Goal: Transaction & Acquisition: Purchase product/service

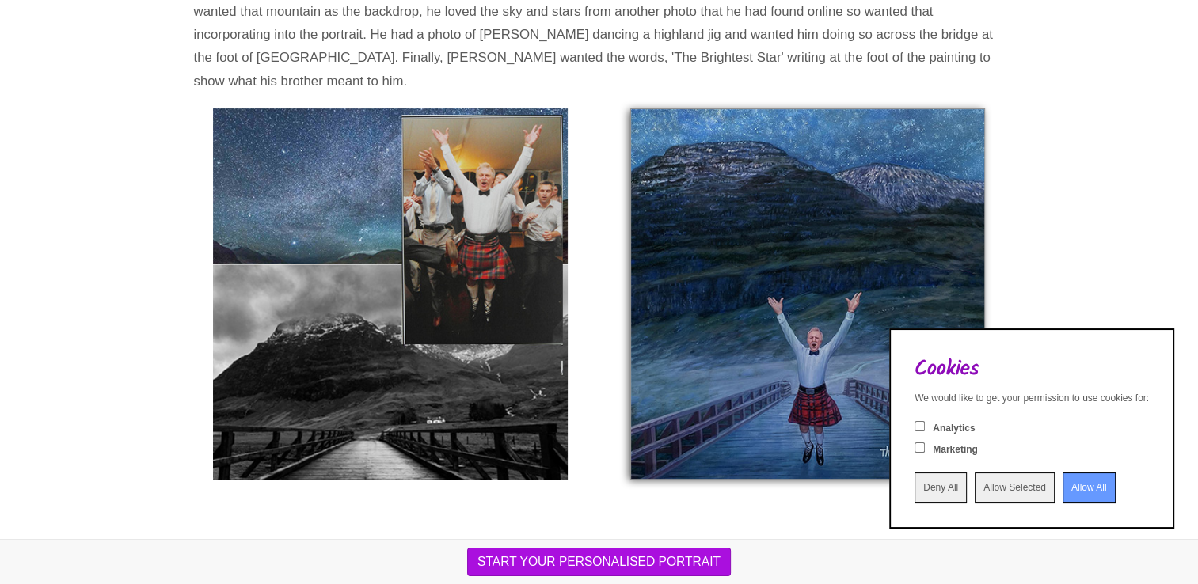
scroll to position [482, 0]
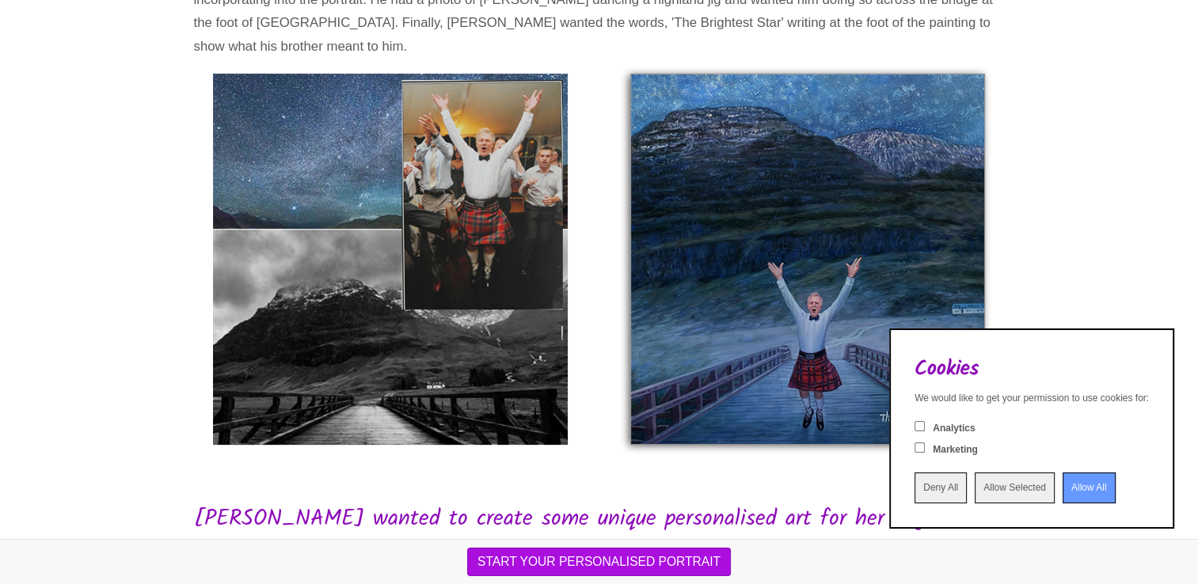
click at [1076, 489] on input "Allow All" at bounding box center [1089, 488] width 53 height 31
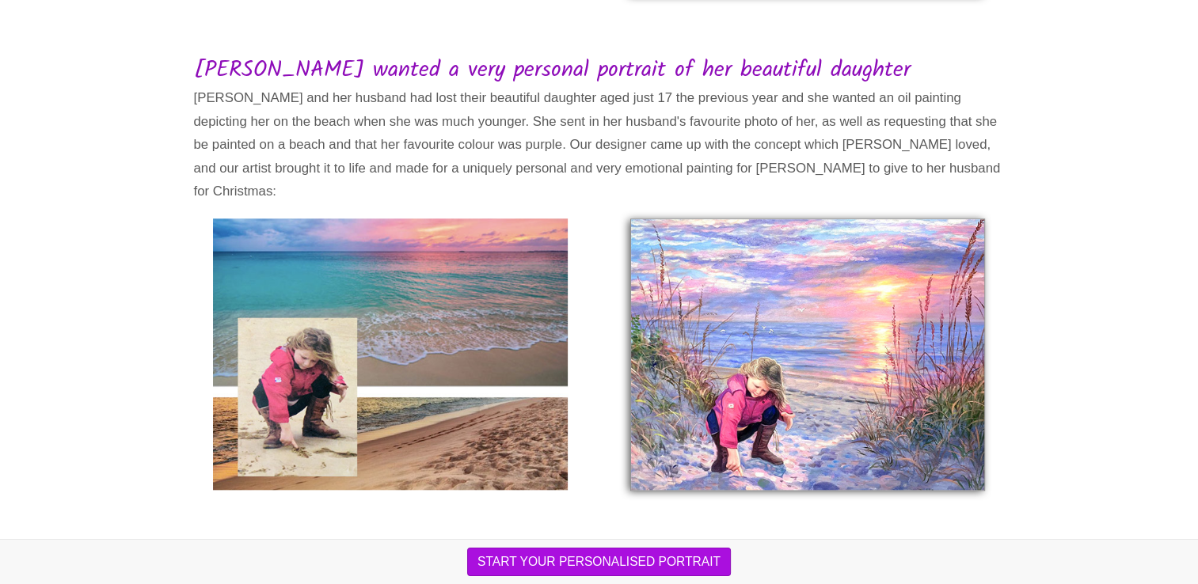
scroll to position [1342, 0]
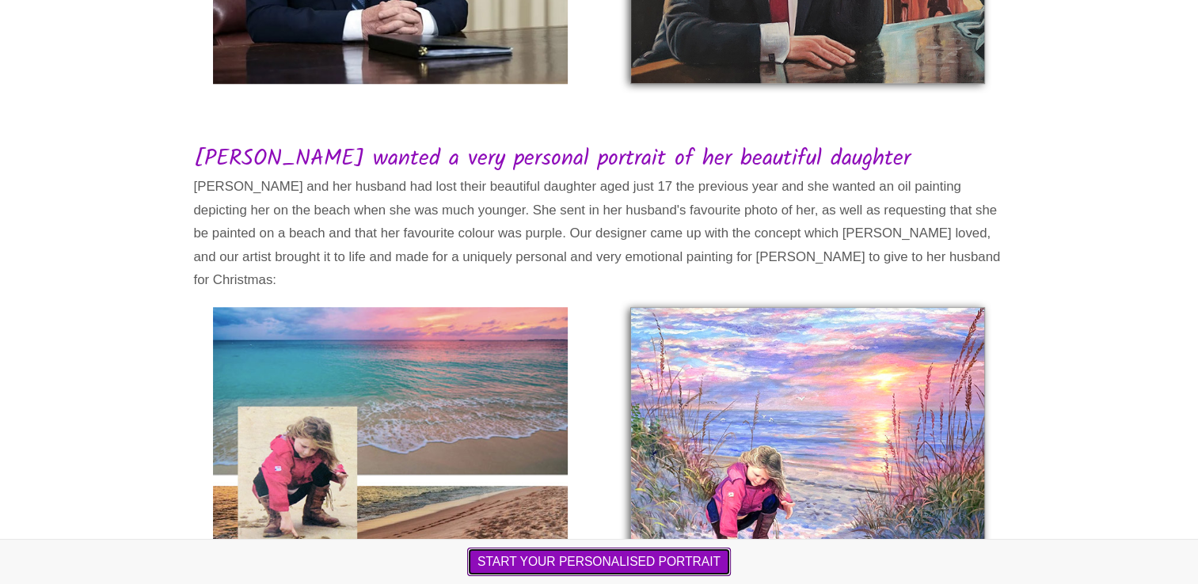
click at [586, 565] on button "START YOUR PERSONALISED PORTRAIT" at bounding box center [599, 562] width 264 height 29
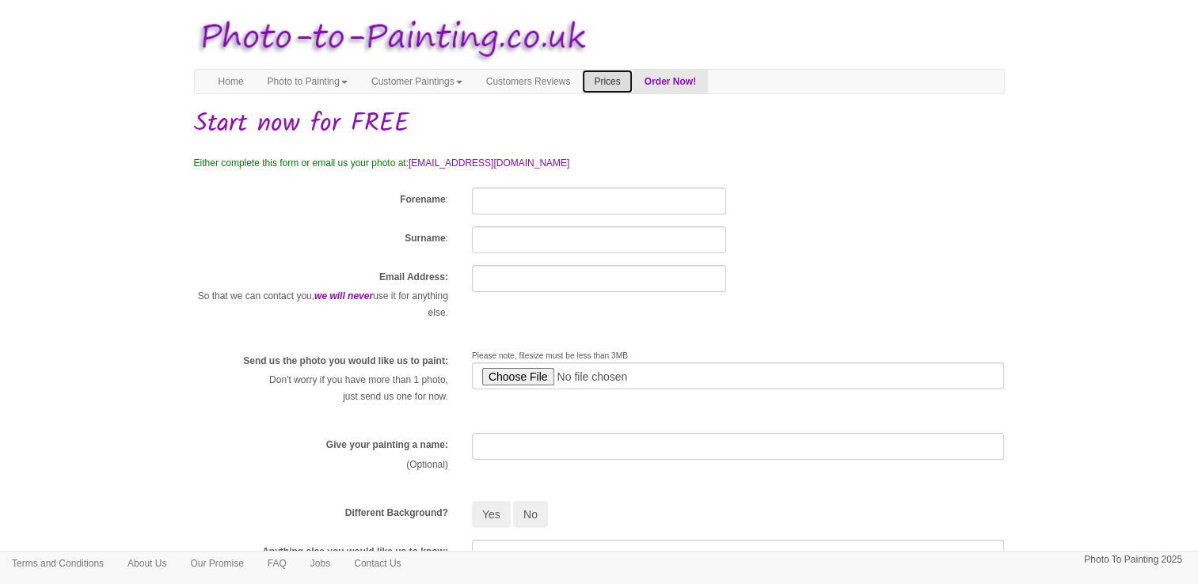
click at [632, 79] on link "Prices" at bounding box center [607, 82] width 50 height 24
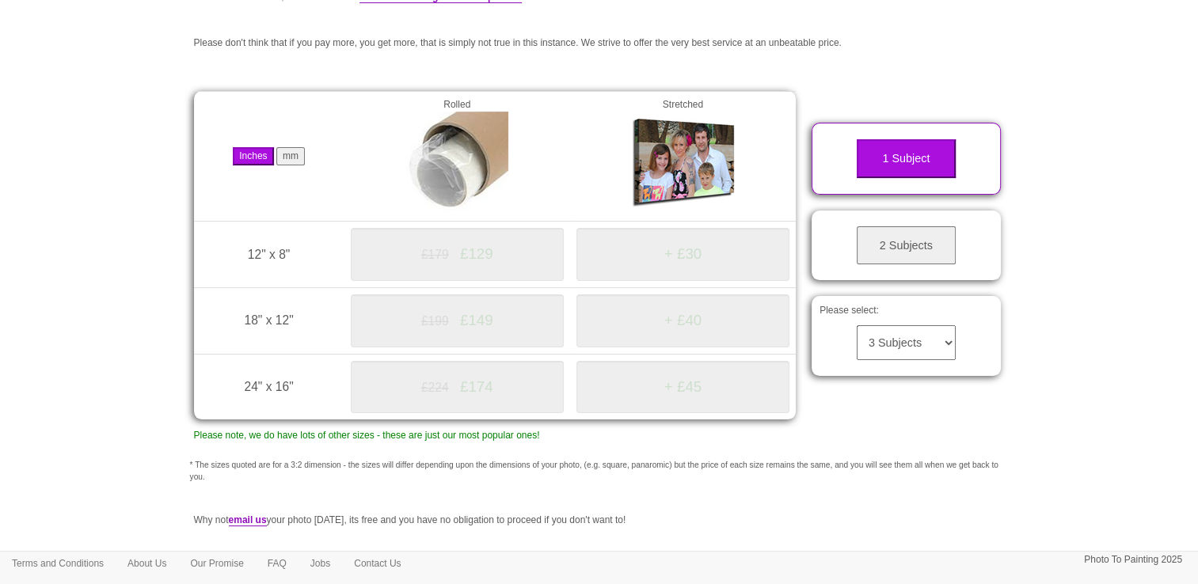
scroll to position [173, 0]
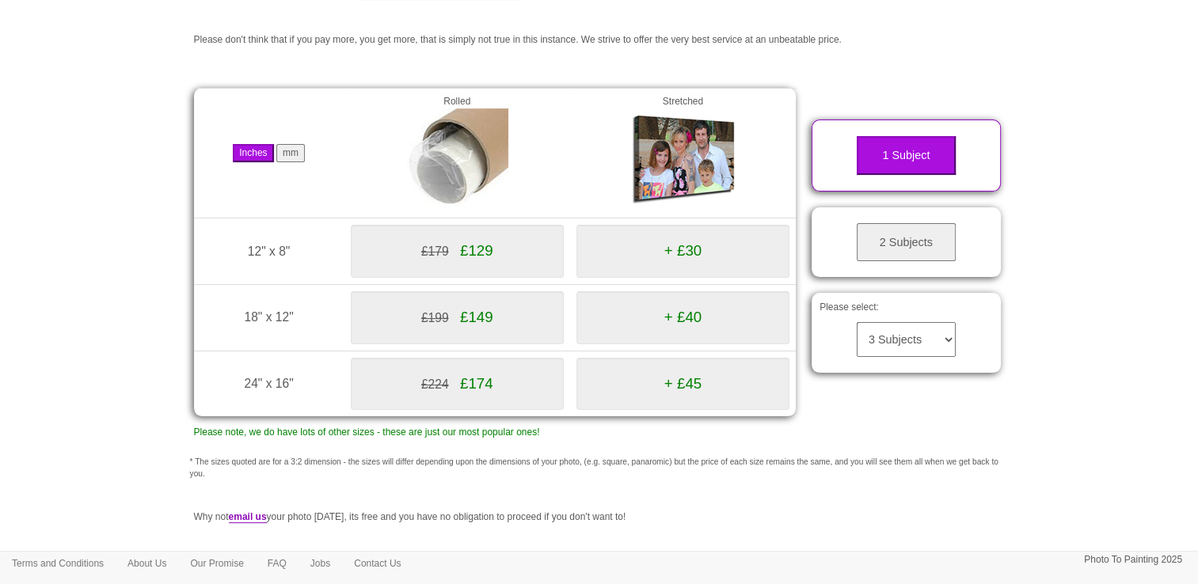
click at [904, 350] on select "3 Subjects 4 Subjects 5 Subjects 6 Subjects 7 Subjects 8 Subjects 9 Subjects 10…" at bounding box center [906, 339] width 99 height 35
click at [857, 322] on select "3 Subjects 4 Subjects 5 Subjects 6 Subjects 7 Subjects 8 Subjects 9 Subjects 10…" at bounding box center [906, 339] width 99 height 35
click at [908, 331] on select "3 Subjects 4 Subjects 5 Subjects 6 Subjects 7 Subjects 8 Subjects 9 Subjects 10…" at bounding box center [906, 339] width 99 height 35
click at [896, 300] on div "Please select: 3 Subjects 4 Subjects 5 Subjects 6 Subjects 7 Subjects 8 Subject…" at bounding box center [906, 333] width 189 height 80
click at [887, 242] on button "2 Subjects" at bounding box center [906, 242] width 99 height 39
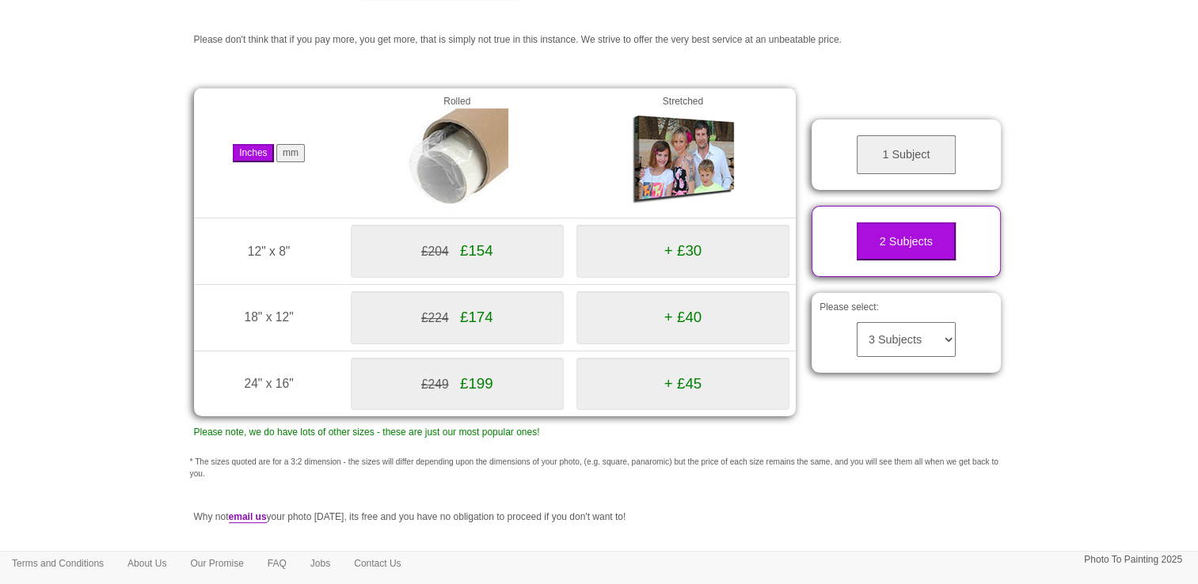
click at [906, 341] on select "3 Subjects 4 Subjects 5 Subjects 6 Subjects 7 Subjects 8 Subjects 9 Subjects 10…" at bounding box center [906, 339] width 99 height 35
click at [983, 341] on div "Please select: 3 Subjects 4 Subjects 5 Subjects 6 Subjects 7 Subjects 8 Subject…" at bounding box center [906, 333] width 189 height 80
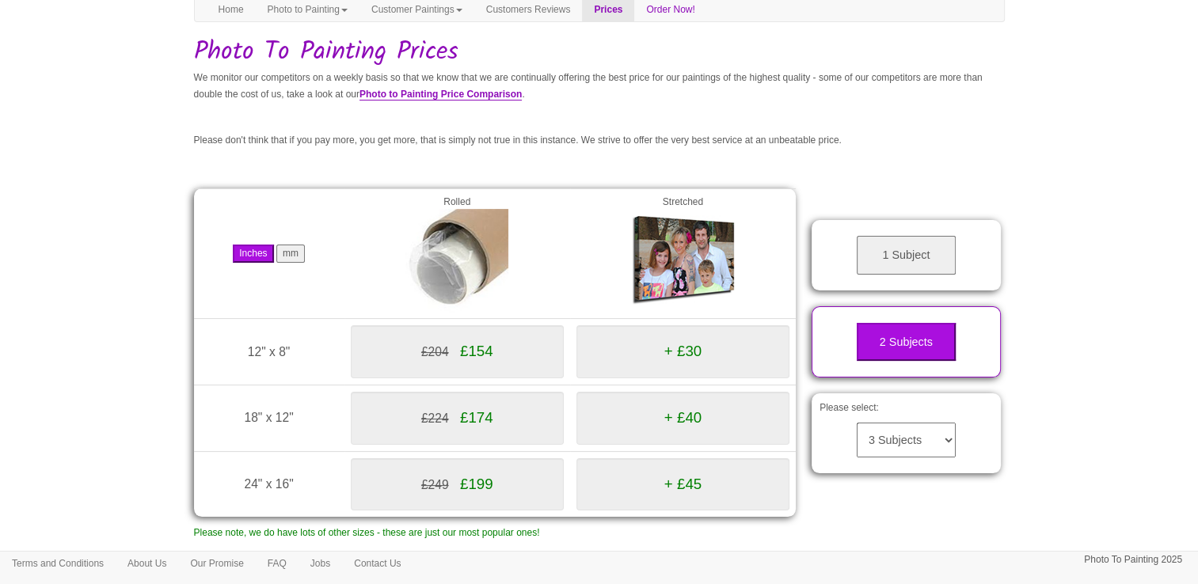
scroll to position [0, 0]
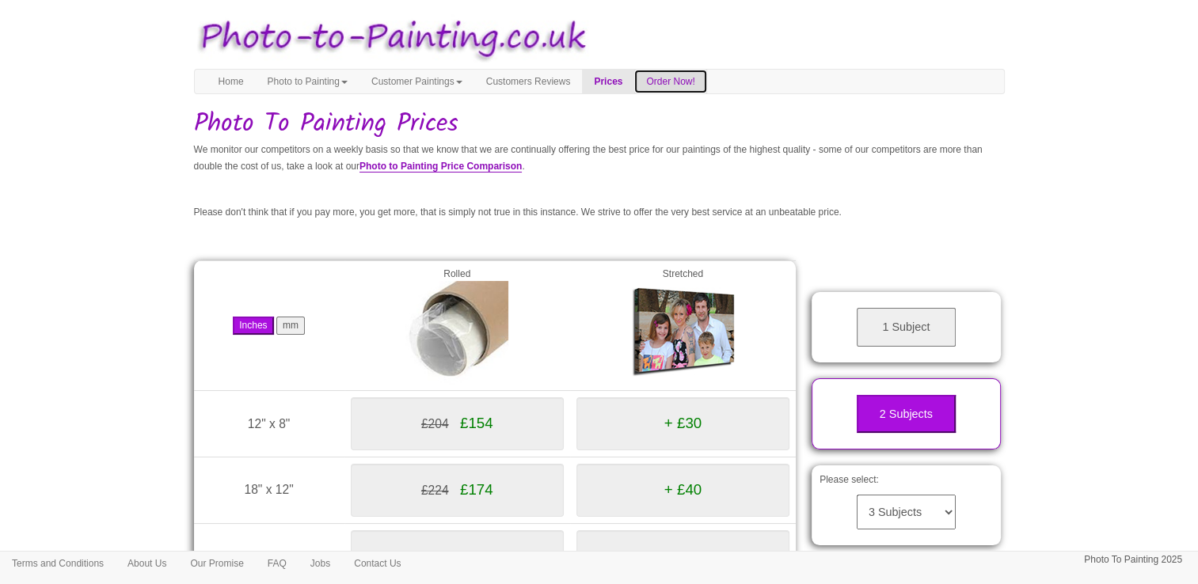
click at [702, 81] on link "Order Now!" at bounding box center [670, 82] width 72 height 24
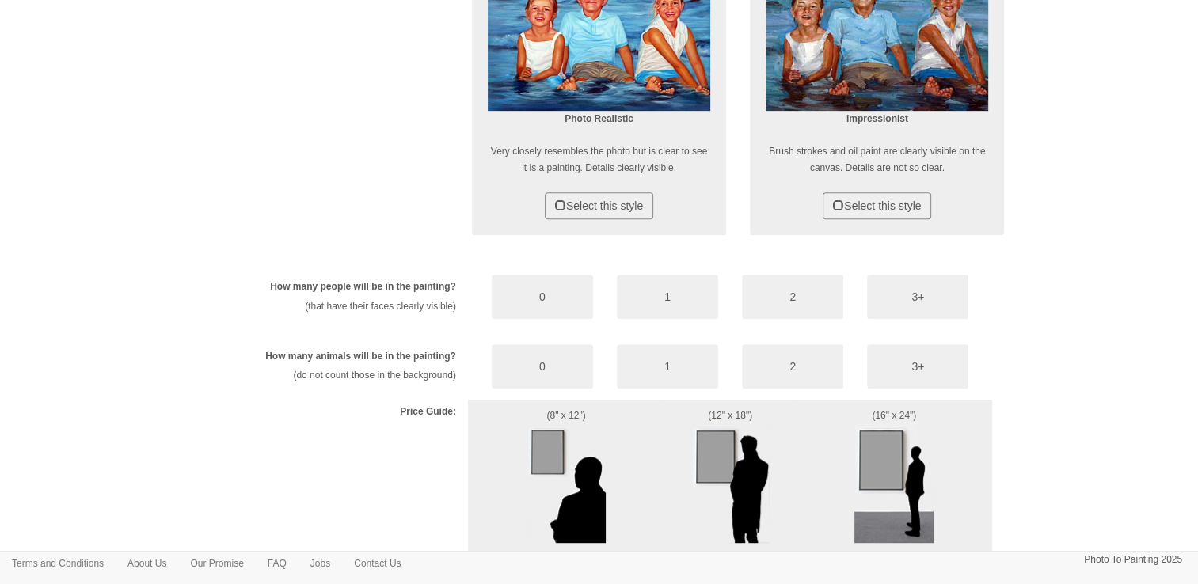
scroll to position [713, 0]
click at [893, 297] on button "3+" at bounding box center [917, 296] width 101 height 44
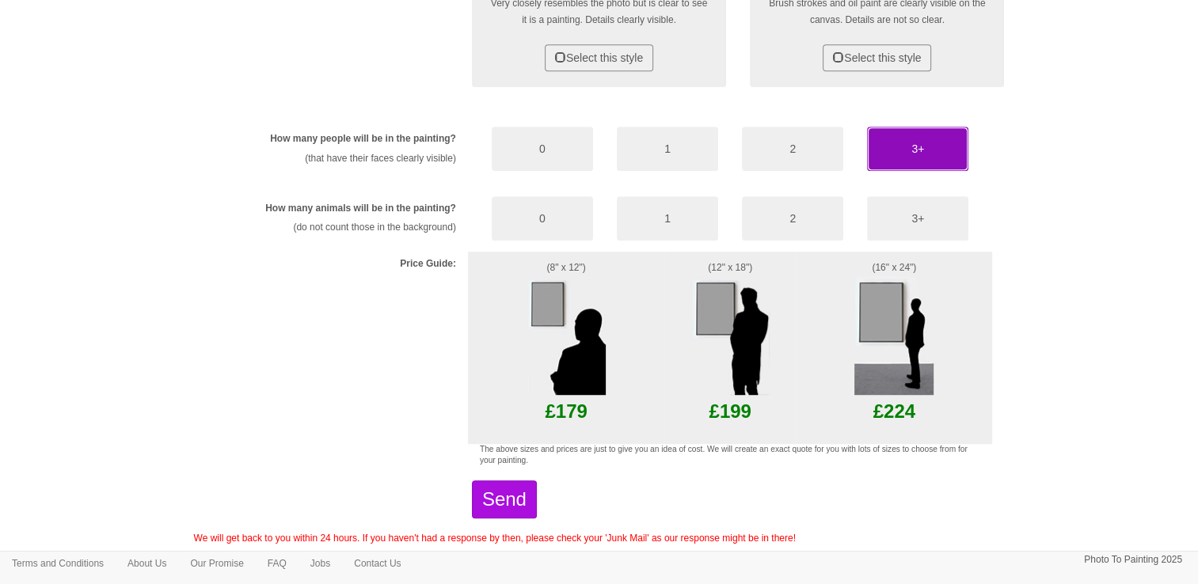
scroll to position [861, 0]
click at [553, 211] on button "0" at bounding box center [542, 218] width 101 height 44
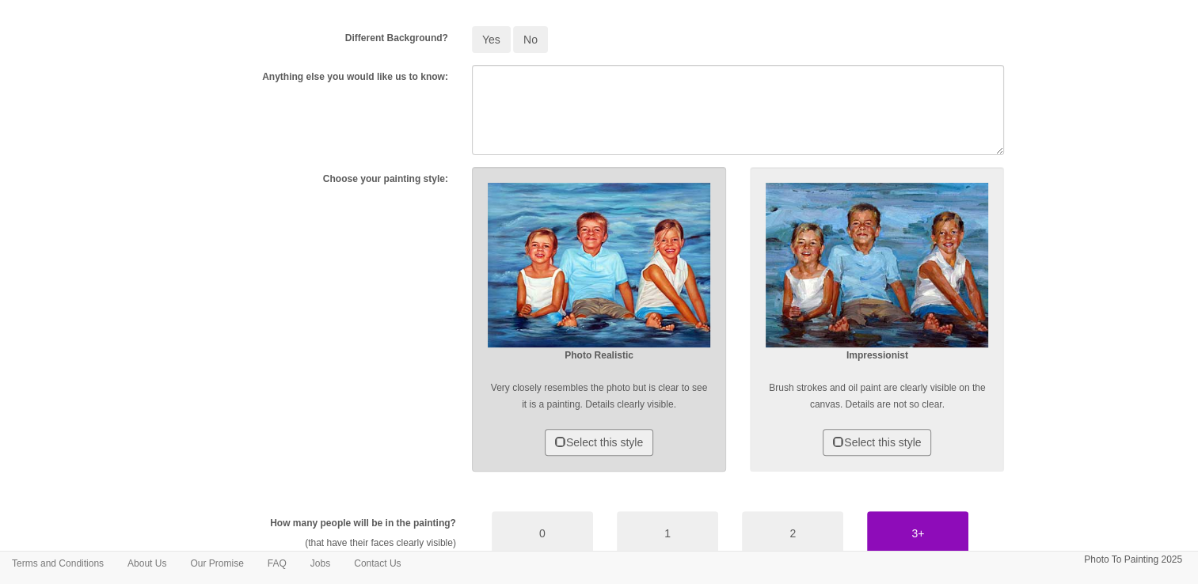
scroll to position [479, 0]
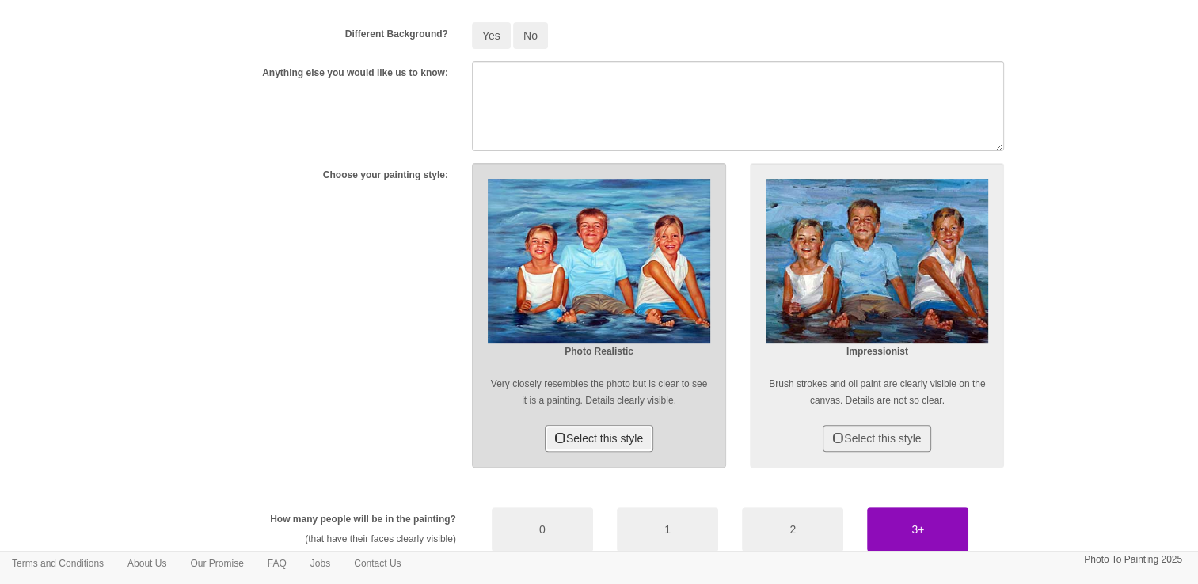
click at [579, 436] on button "Select this style" at bounding box center [599, 438] width 108 height 27
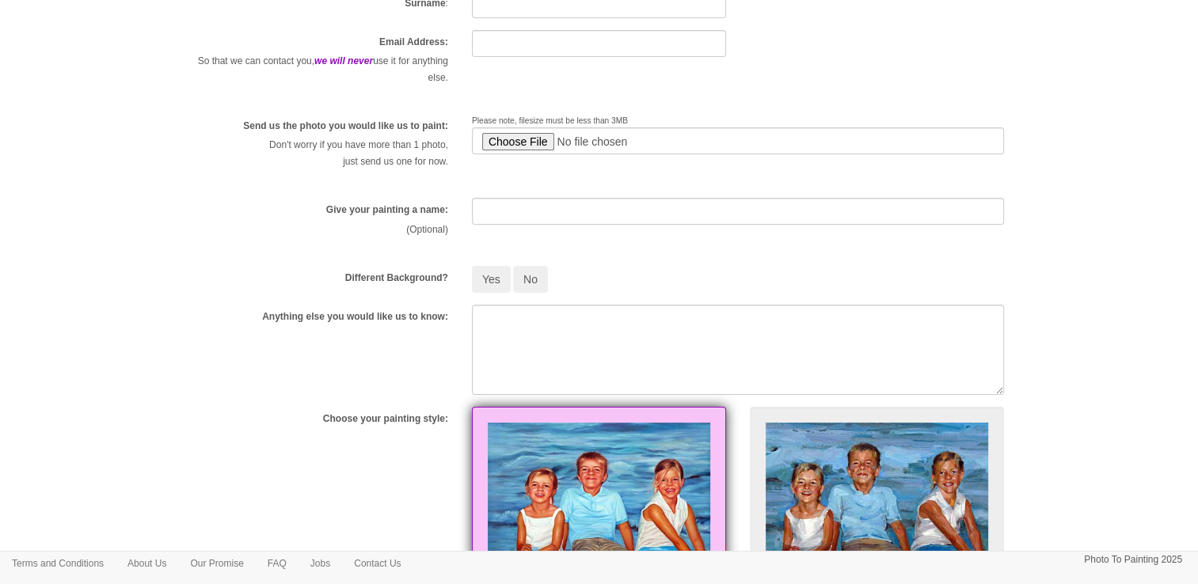
scroll to position [0, 0]
